Goal: Navigation & Orientation: Find specific page/section

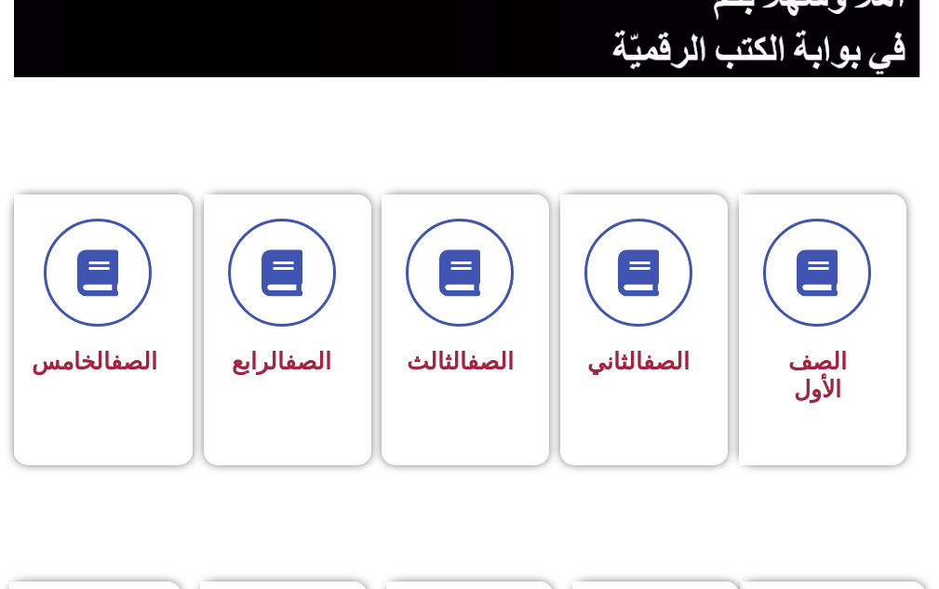
scroll to position [745, 0]
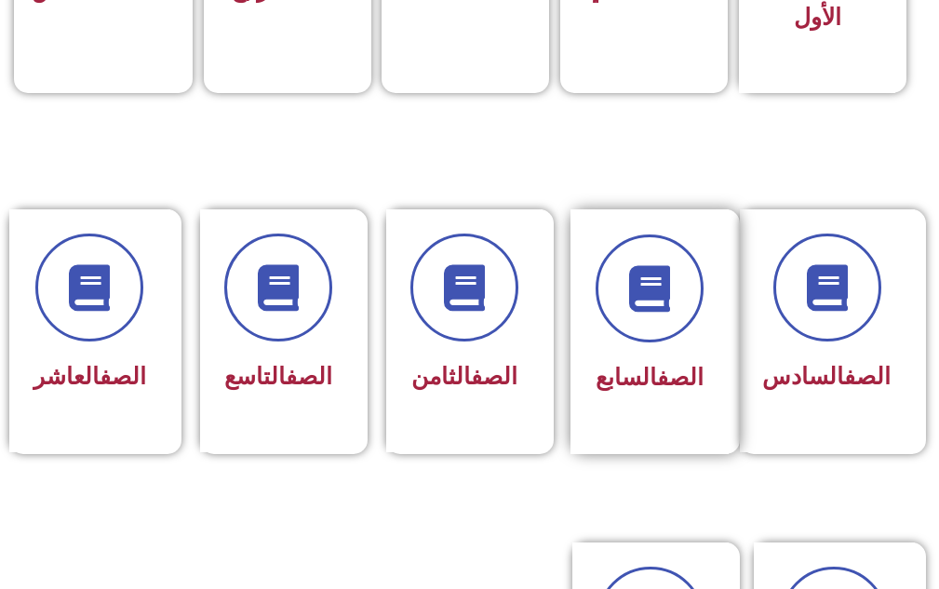
click at [613, 330] on div at bounding box center [650, 289] width 108 height 108
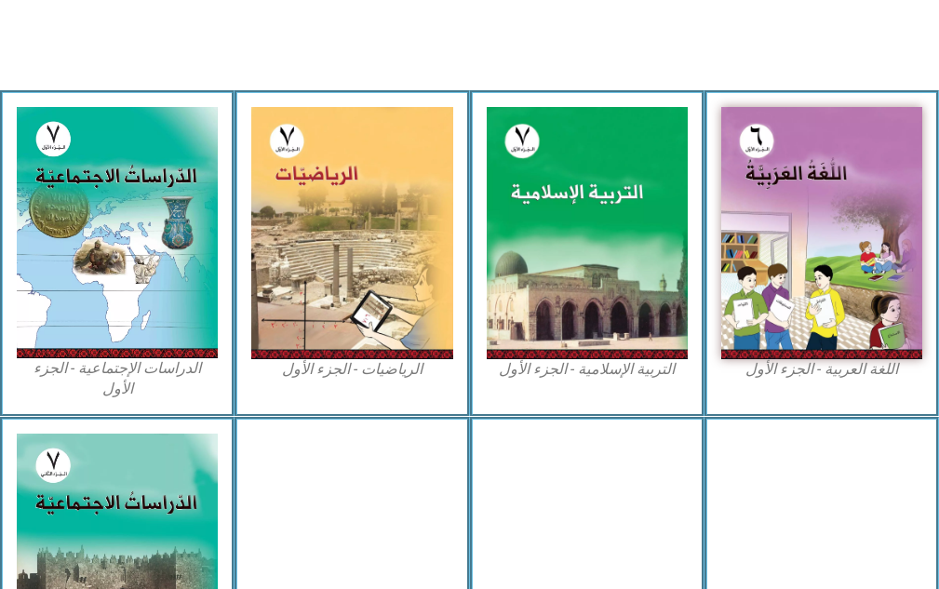
scroll to position [652, 0]
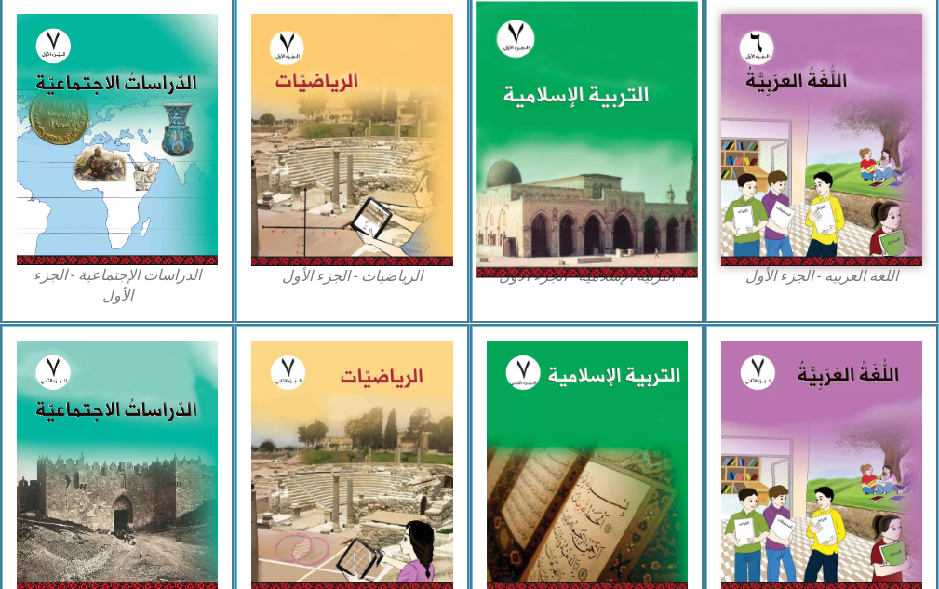
click at [636, 183] on img at bounding box center [588, 140] width 222 height 276
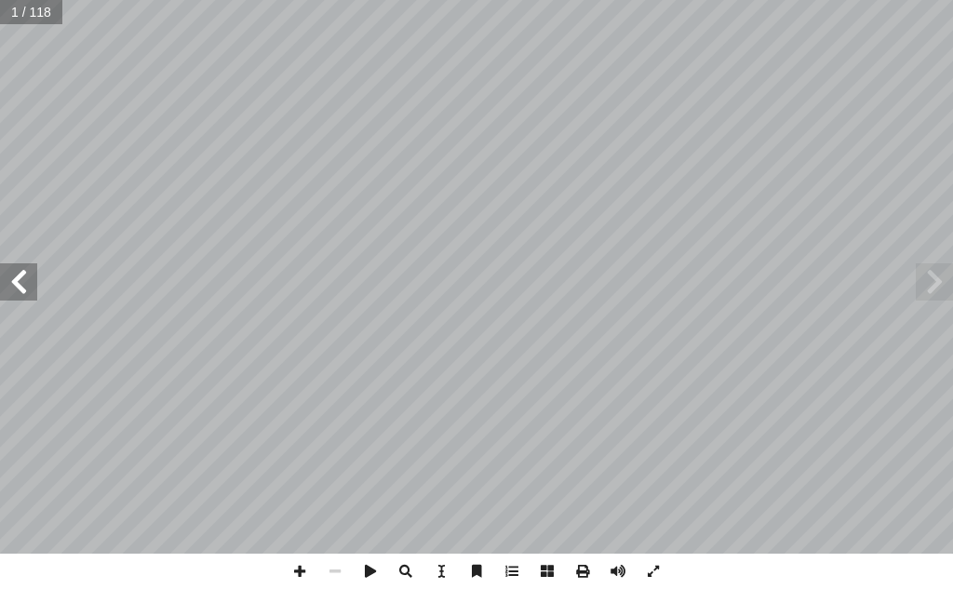
click at [23, 286] on span at bounding box center [18, 281] width 37 height 37
click at [23, 284] on span at bounding box center [18, 281] width 37 height 37
click at [20, 281] on span at bounding box center [18, 281] width 37 height 37
click at [18, 278] on span at bounding box center [18, 281] width 37 height 37
click at [17, 277] on span at bounding box center [18, 281] width 37 height 37
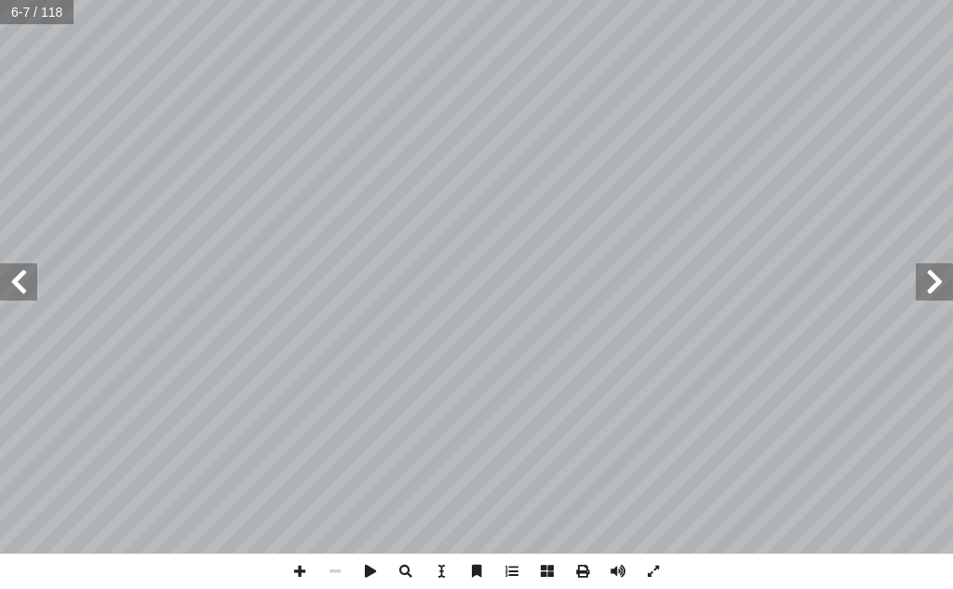
click at [18, 286] on span at bounding box center [18, 281] width 37 height 37
click at [18, 285] on span at bounding box center [18, 281] width 37 height 37
click at [17, 293] on span at bounding box center [18, 281] width 37 height 37
click at [17, 276] on span at bounding box center [18, 281] width 37 height 37
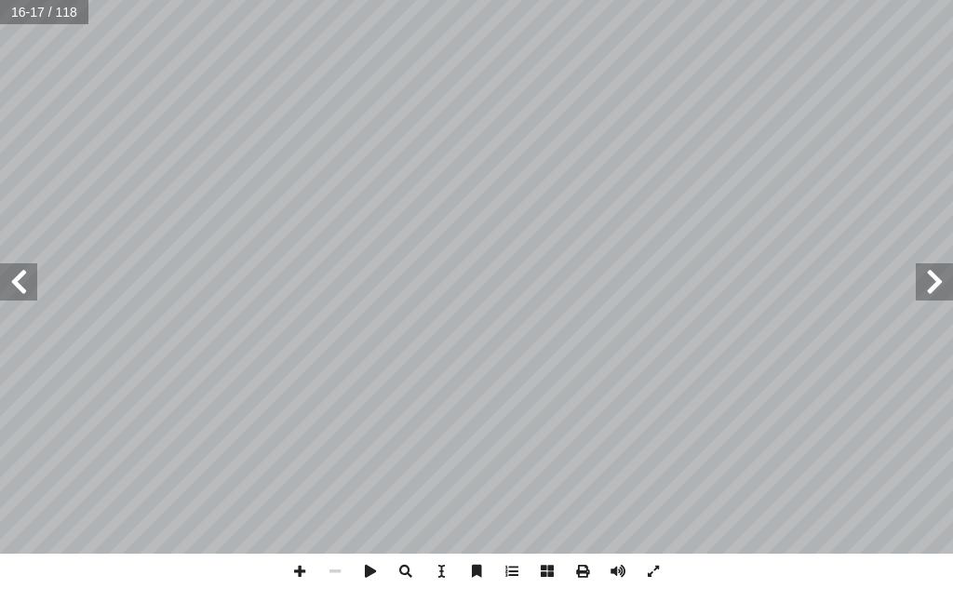
click at [17, 274] on span at bounding box center [18, 281] width 37 height 37
click at [300, 569] on span at bounding box center [299, 571] width 35 height 35
